Goal: Transaction & Acquisition: Purchase product/service

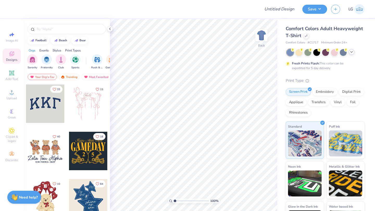
click at [350, 53] on icon at bounding box center [351, 52] width 4 height 4
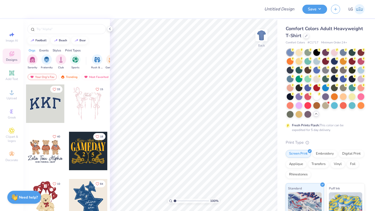
click at [334, 79] on div at bounding box center [334, 78] width 7 height 7
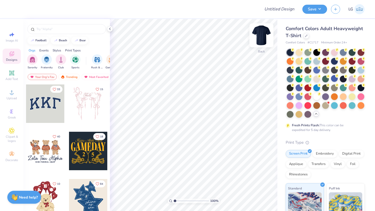
click at [259, 33] on img at bounding box center [261, 35] width 21 height 21
click at [9, 97] on span "Upload" at bounding box center [12, 98] width 10 height 4
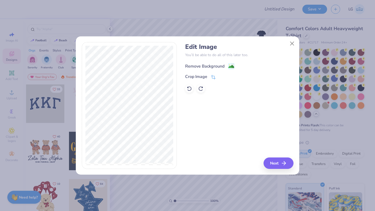
click at [204, 67] on div "Remove Background" at bounding box center [204, 66] width 39 height 6
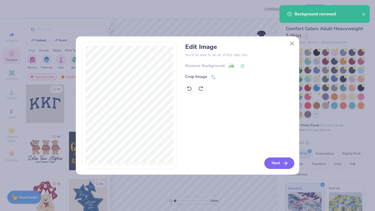
click at [270, 158] on button "Next" at bounding box center [279, 163] width 30 height 11
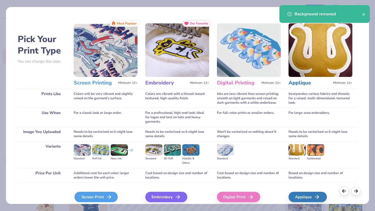
click at [102, 198] on div "Screen Print" at bounding box center [95, 197] width 43 height 10
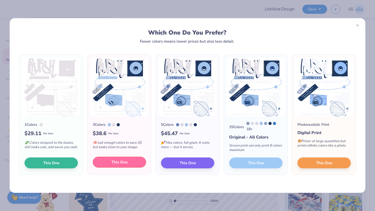
click at [118, 165] on span "This One" at bounding box center [119, 163] width 16 height 6
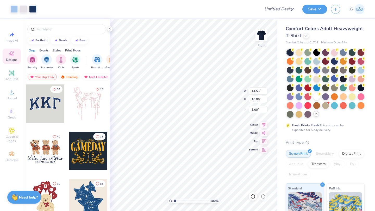
type input "3.00"
click at [259, 36] on img at bounding box center [261, 35] width 21 height 21
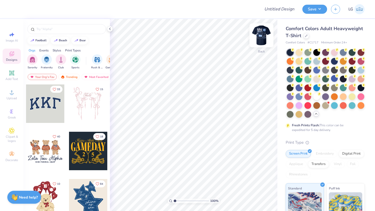
click at [260, 37] on img at bounding box center [261, 35] width 21 height 21
